Goal: Book appointment/travel/reservation

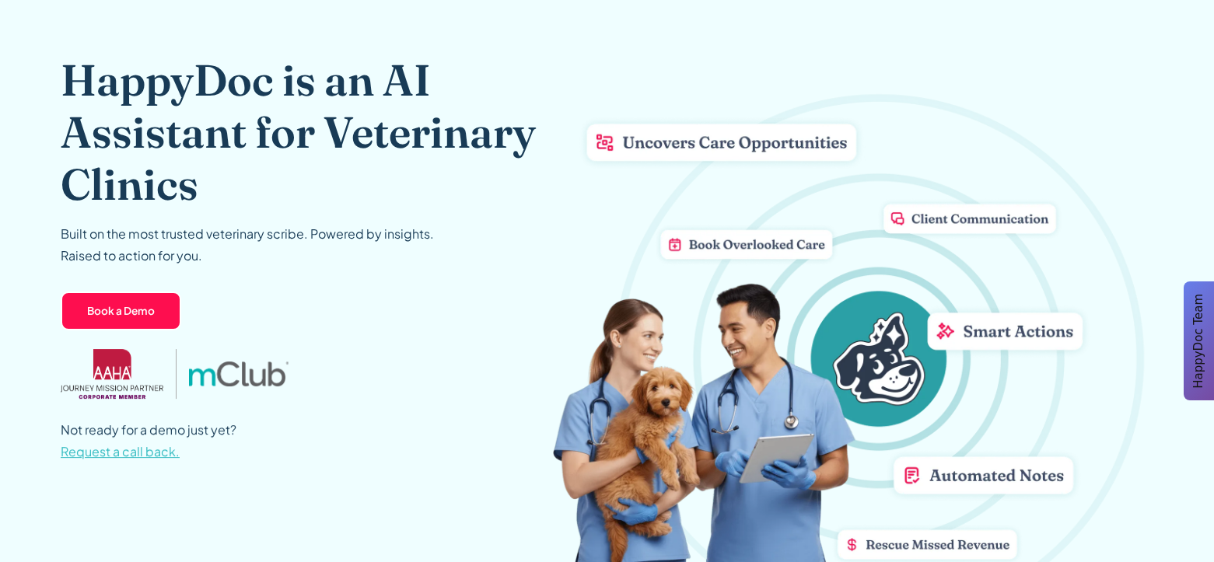
scroll to position [153, 0]
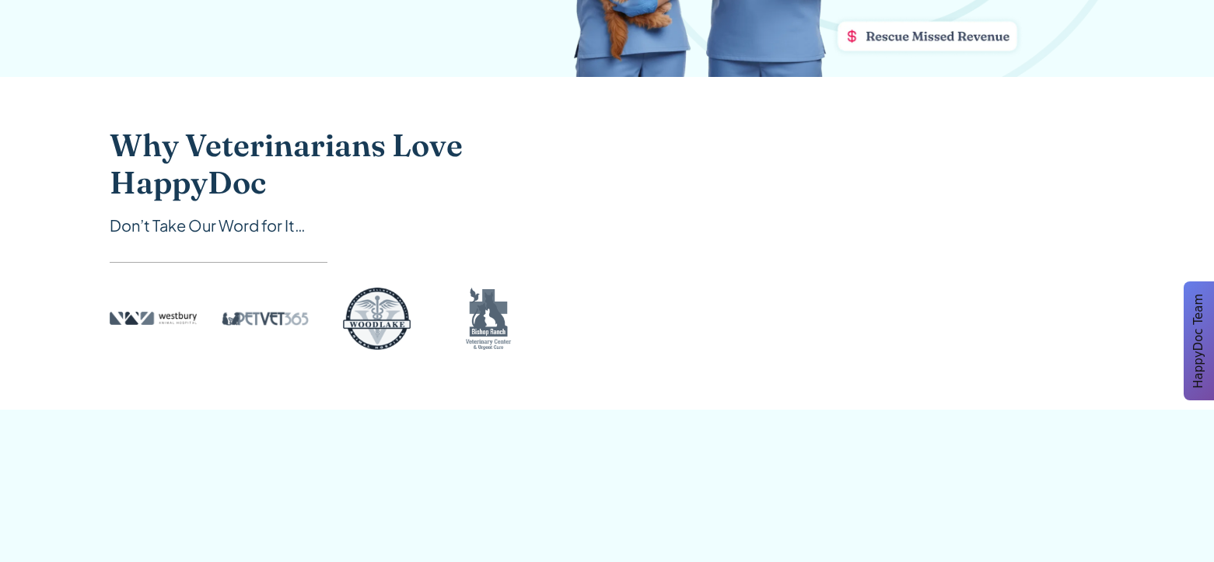
scroll to position [834, 0]
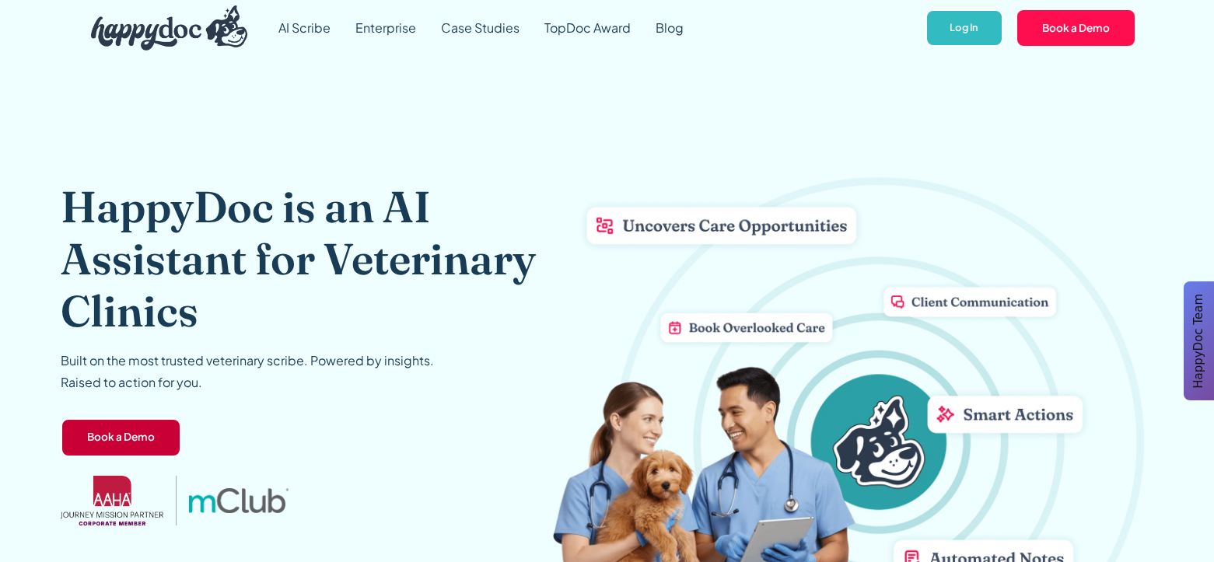
click at [133, 453] on link "Book a Demo" at bounding box center [121, 437] width 121 height 39
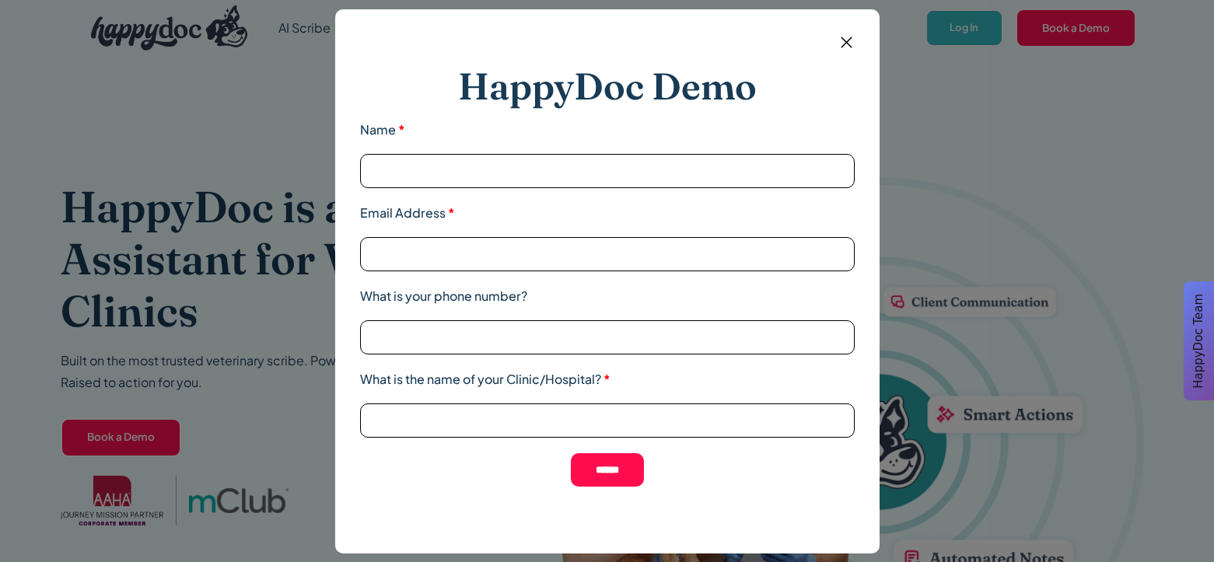
click at [491, 170] on input "Name *" at bounding box center [607, 171] width 495 height 34
click at [785, 51] on form "HappyDoc Demo Name * Email Address * What is your phone number? What is the nam…" at bounding box center [607, 275] width 495 height 483
